Goal: Task Accomplishment & Management: Manage account settings

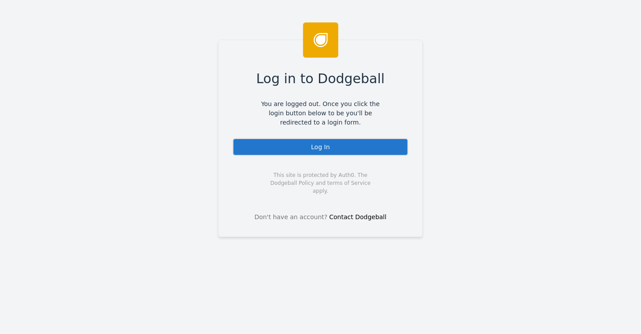
click at [315, 145] on div "Log In" at bounding box center [321, 147] width 176 height 18
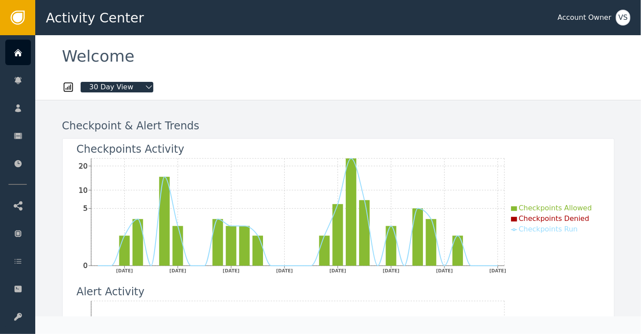
click at [626, 25] on div "Activity Center Account Owner VS" at bounding box center [338, 17] width 606 height 35
click at [621, 16] on div "VS" at bounding box center [623, 18] width 15 height 16
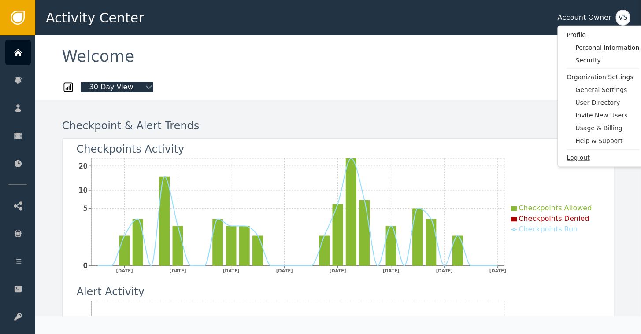
click at [584, 156] on span "Log out" at bounding box center [603, 157] width 73 height 9
